Goal: Information Seeking & Learning: Learn about a topic

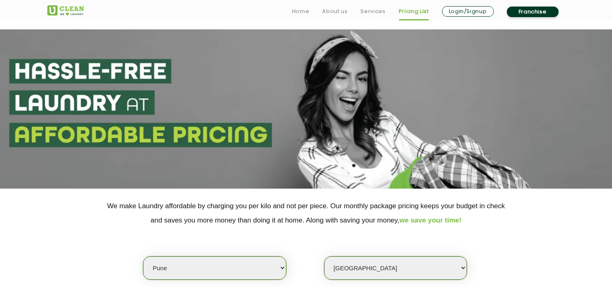
select select "4"
select select "128"
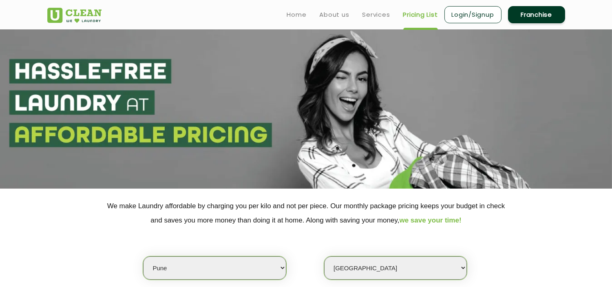
click at [193, 268] on select "Select city [GEOGRAPHIC_DATA] [GEOGRAPHIC_DATA] [GEOGRAPHIC_DATA] [GEOGRAPHIC_D…" at bounding box center [214, 267] width 143 height 23
select select "28"
click at [143, 256] on select "Select city [GEOGRAPHIC_DATA] [GEOGRAPHIC_DATA] [GEOGRAPHIC_DATA] [GEOGRAPHIC_D…" at bounding box center [214, 267] width 143 height 23
click at [211, 92] on section at bounding box center [306, 108] width 612 height 159
click at [347, 276] on select "Select Store [GEOGRAPHIC_DATA] [GEOGRAPHIC_DATA] [GEOGRAPHIC_DATA][PERSON_NAME]…" at bounding box center [395, 267] width 143 height 23
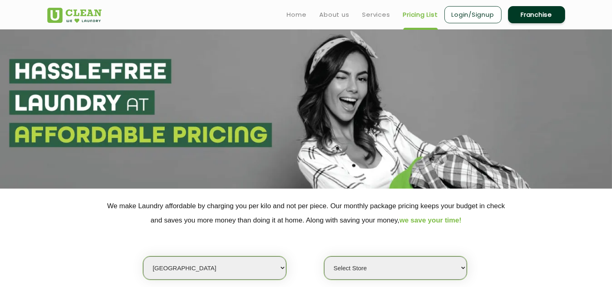
click at [475, 245] on div "Select city [GEOGRAPHIC_DATA] [GEOGRAPHIC_DATA] [GEOGRAPHIC_DATA] [GEOGRAPHIC_D…" at bounding box center [306, 253] width 530 height 53
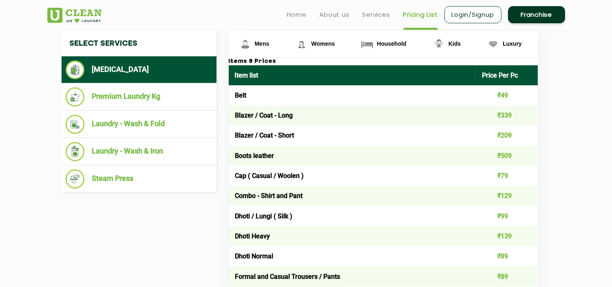
scroll to position [310, 0]
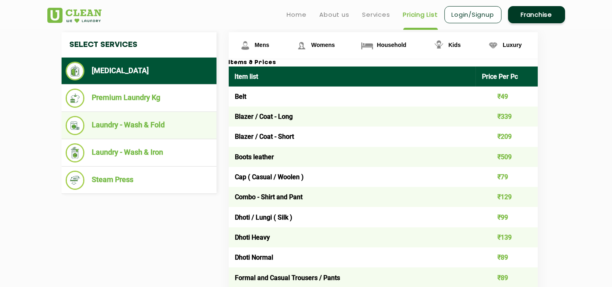
click at [156, 127] on li "Laundry - Wash & Fold" at bounding box center [139, 125] width 147 height 19
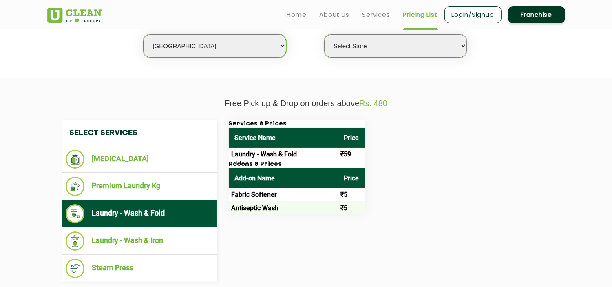
scroll to position [218, 0]
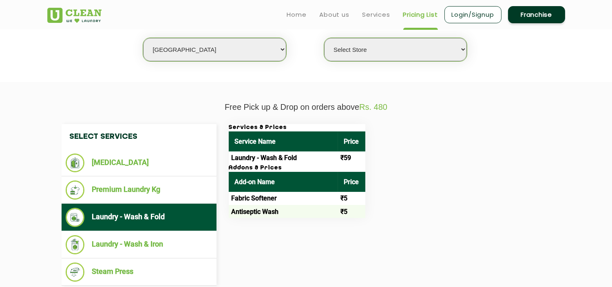
click at [373, 48] on select "Select Store [GEOGRAPHIC_DATA] [GEOGRAPHIC_DATA] [GEOGRAPHIC_DATA][PERSON_NAME]…" at bounding box center [395, 49] width 143 height 23
click at [324, 38] on select "Select Store [GEOGRAPHIC_DATA] [GEOGRAPHIC_DATA] [GEOGRAPHIC_DATA][PERSON_NAME]…" at bounding box center [395, 49] width 143 height 23
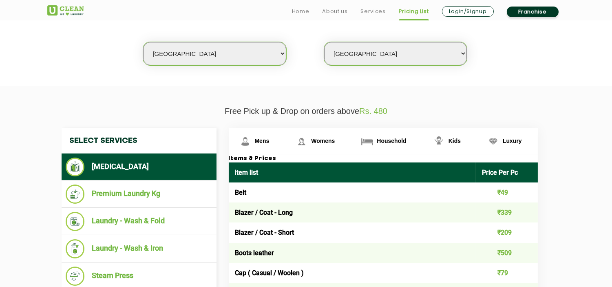
scroll to position [214, 0]
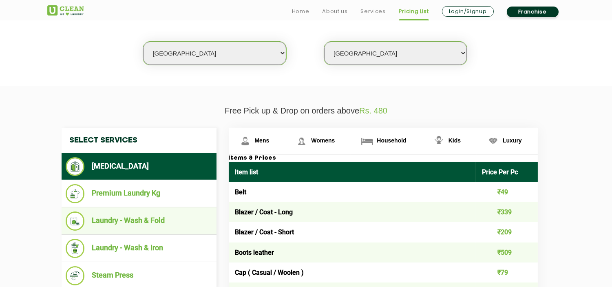
click at [152, 221] on li "Laundry - Wash & Fold" at bounding box center [139, 220] width 147 height 19
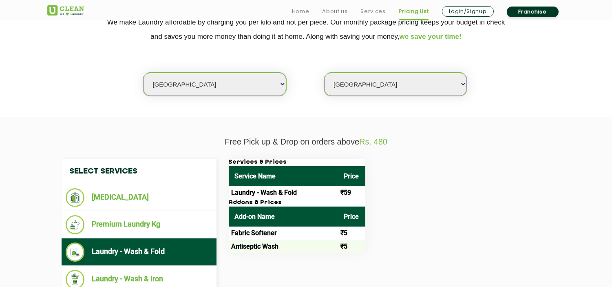
scroll to position [184, 0]
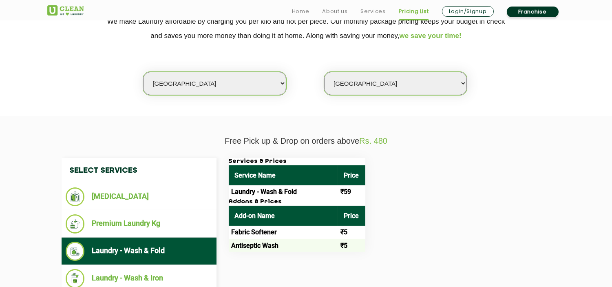
click at [363, 82] on select "Select Store [GEOGRAPHIC_DATA] [GEOGRAPHIC_DATA] [GEOGRAPHIC_DATA][PERSON_NAME]…" at bounding box center [395, 83] width 143 height 23
select select "515"
click at [324, 72] on select "Select Store [GEOGRAPHIC_DATA] [GEOGRAPHIC_DATA] [GEOGRAPHIC_DATA][PERSON_NAME]…" at bounding box center [395, 83] width 143 height 23
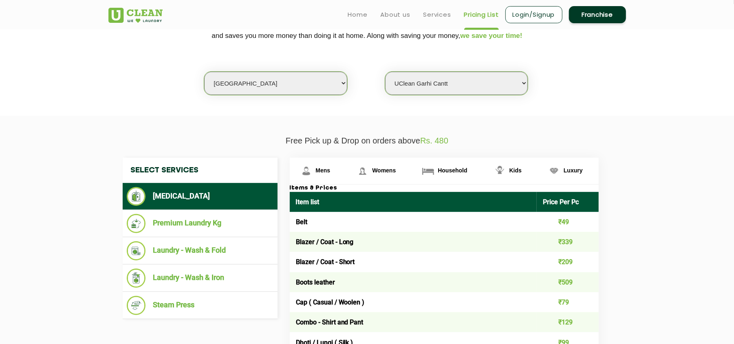
click at [278, 84] on select "Select city [GEOGRAPHIC_DATA] [GEOGRAPHIC_DATA] [GEOGRAPHIC_DATA] [GEOGRAPHIC_D…" at bounding box center [275, 83] width 143 height 23
select select "3"
click at [204, 72] on select "Select city [GEOGRAPHIC_DATA] [GEOGRAPHIC_DATA] [GEOGRAPHIC_DATA] [GEOGRAPHIC_D…" at bounding box center [275, 83] width 143 height 23
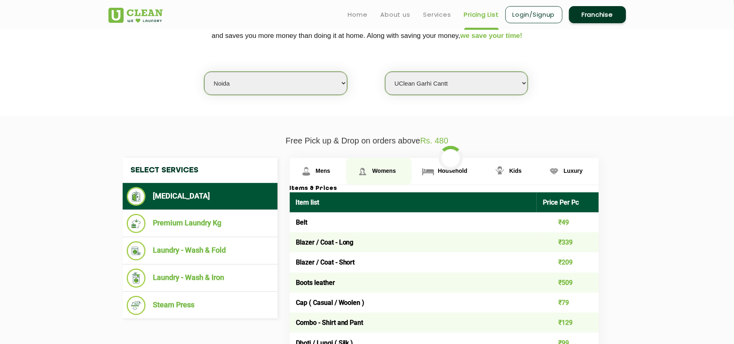
select select "0"
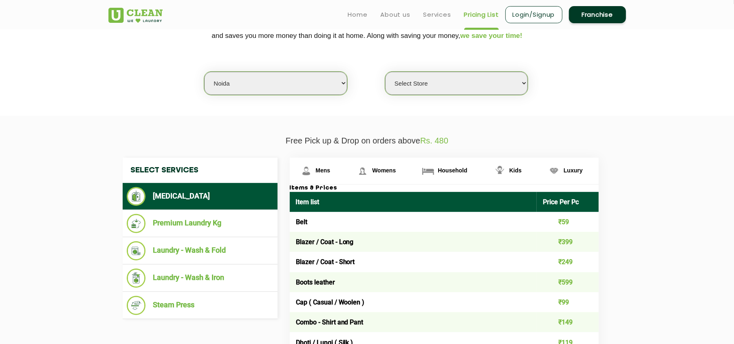
click at [185, 198] on li "[MEDICAL_DATA]" at bounding box center [200, 196] width 147 height 19
click at [315, 164] on link "Mens" at bounding box center [318, 171] width 57 height 26
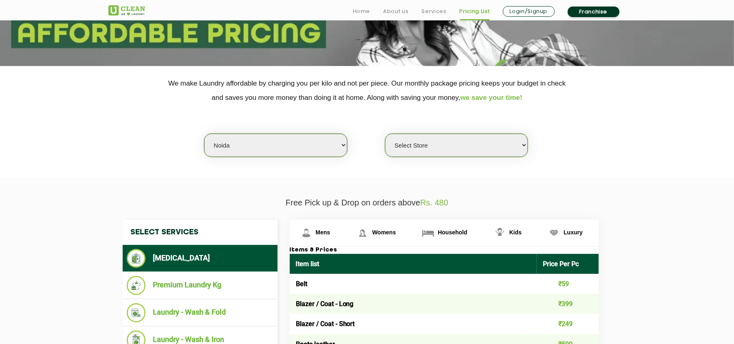
scroll to position [123, 0]
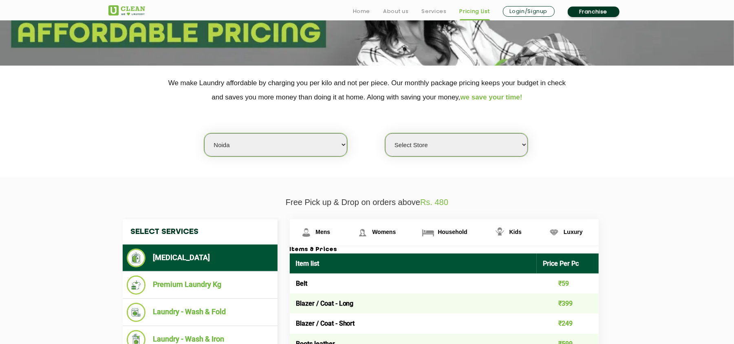
click at [419, 149] on select "Select Store [GEOGRAPHIC_DATA] [GEOGRAPHIC_DATA] [GEOGRAPHIC_DATA] [GEOGRAPHIC_…" at bounding box center [456, 144] width 143 height 23
click at [261, 150] on select "Select city [GEOGRAPHIC_DATA] [GEOGRAPHIC_DATA] [GEOGRAPHIC_DATA] [GEOGRAPHIC_D…" at bounding box center [275, 144] width 143 height 23
click at [256, 144] on select "Select city [GEOGRAPHIC_DATA] [GEOGRAPHIC_DATA] [GEOGRAPHIC_DATA] [GEOGRAPHIC_D…" at bounding box center [275, 144] width 143 height 23
select select "5"
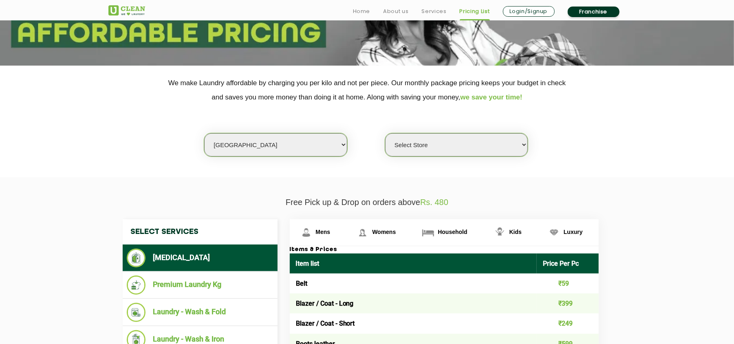
click at [204, 133] on select "Select city [GEOGRAPHIC_DATA] [GEOGRAPHIC_DATA] [GEOGRAPHIC_DATA] [GEOGRAPHIC_D…" at bounding box center [275, 144] width 143 height 23
click at [418, 144] on select "Select Store UClean Narsingi UClean Nizampet UClean Sangareddy UClean Gachibowl…" at bounding box center [456, 144] width 143 height 23
select select "383"
click at [385, 133] on select "Select Store UClean Narsingi UClean Nizampet UClean Sangareddy UClean Gachibowl…" at bounding box center [456, 144] width 143 height 23
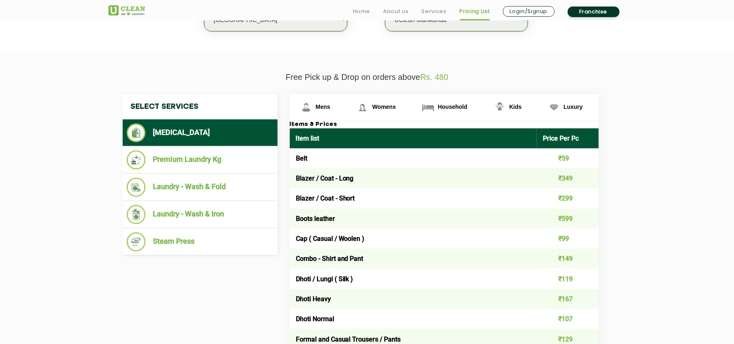
scroll to position [262, 0]
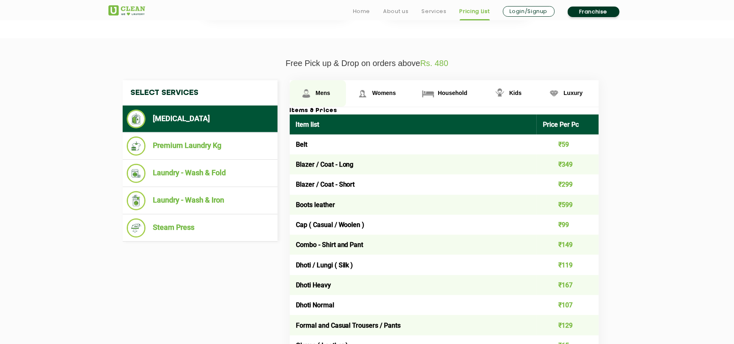
click at [323, 87] on link "Mens" at bounding box center [318, 93] width 57 height 26
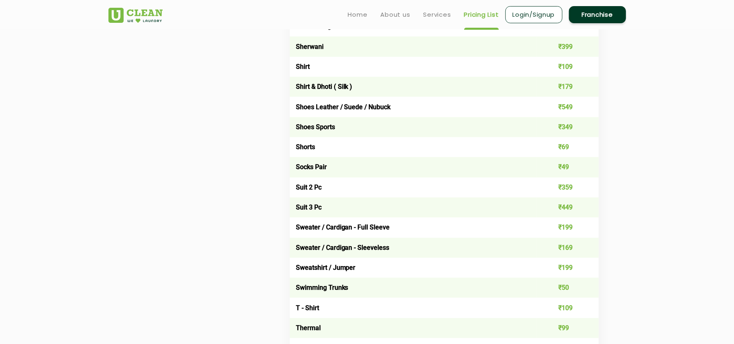
scroll to position [1178, 0]
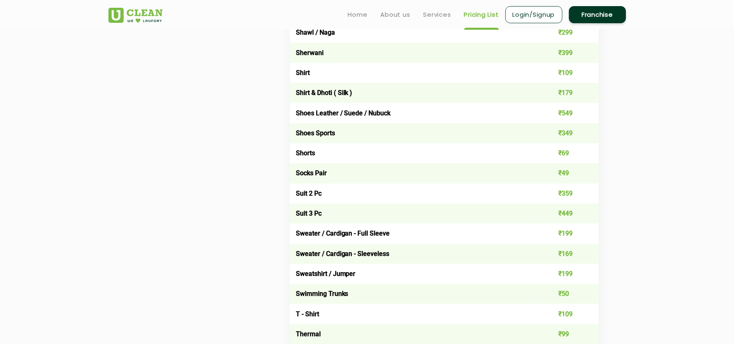
click at [374, 123] on td "Shoes Sports" at bounding box center [413, 133] width 247 height 20
click at [400, 103] on td "Shoes Leather / Suede / Nubuck" at bounding box center [413, 113] width 247 height 20
click at [381, 123] on td "Shoes Sports" at bounding box center [413, 133] width 247 height 20
click at [351, 123] on td "Shoes Sports" at bounding box center [413, 133] width 247 height 20
click at [416, 106] on td "Shoes Leather / Suede / Nubuck" at bounding box center [413, 113] width 247 height 20
